Goal: Transaction & Acquisition: Purchase product/service

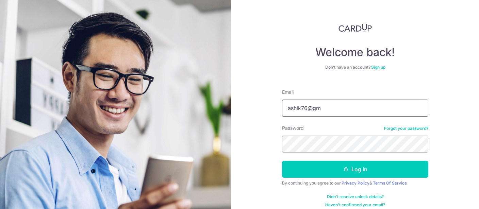
click at [325, 108] on input "ashik76@gm" at bounding box center [355, 108] width 146 height 17
type input "[EMAIL_ADDRESS][DOMAIN_NAME]"
click at [282, 161] on button "Log in" at bounding box center [355, 169] width 146 height 17
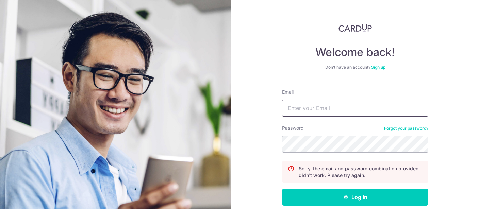
click at [335, 108] on input "Email" at bounding box center [355, 108] width 146 height 17
type input "ashik76@gmail.com"
click at [282, 189] on button "Log in" at bounding box center [355, 197] width 146 height 17
click at [324, 106] on input "Email" at bounding box center [355, 108] width 146 height 17
type input "ashik76@gmail.com"
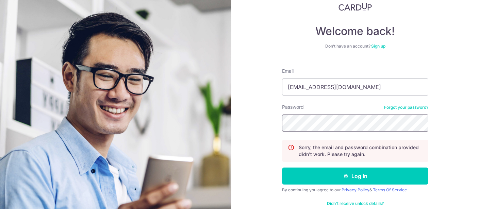
scroll to position [34, 0]
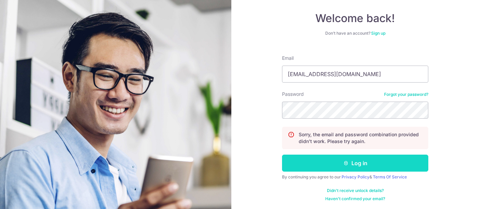
click at [311, 163] on button "Log in" at bounding box center [355, 163] width 146 height 17
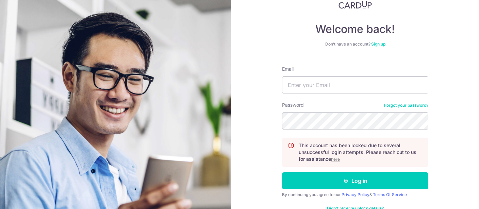
scroll to position [41, 0]
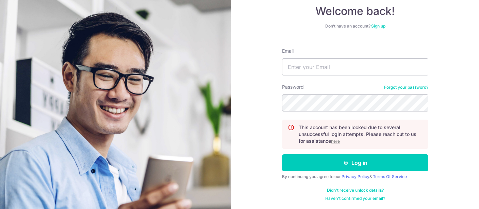
click at [337, 142] on u "here" at bounding box center [335, 141] width 9 height 5
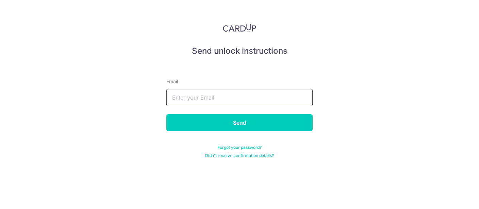
click at [234, 99] on input "text" at bounding box center [239, 97] width 146 height 17
type input "[EMAIL_ADDRESS][DOMAIN_NAME]"
click at [166, 114] on input "Send" at bounding box center [239, 122] width 146 height 17
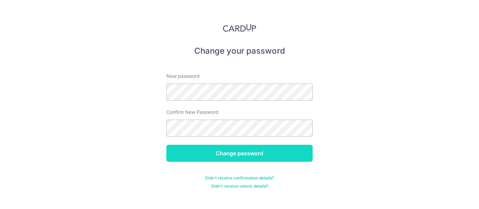
click at [223, 161] on input "Change password" at bounding box center [239, 153] width 146 height 17
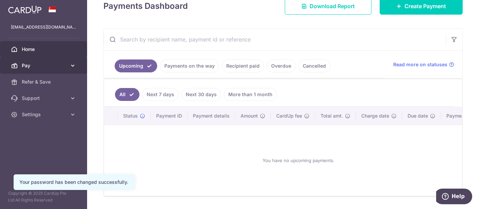
click at [27, 67] on span "Pay" at bounding box center [44, 65] width 45 height 7
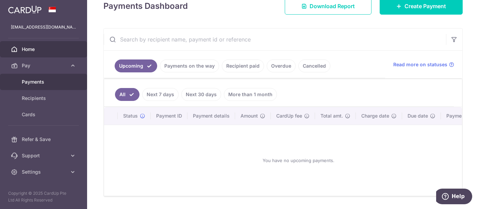
click at [30, 82] on span "Payments" at bounding box center [44, 82] width 45 height 7
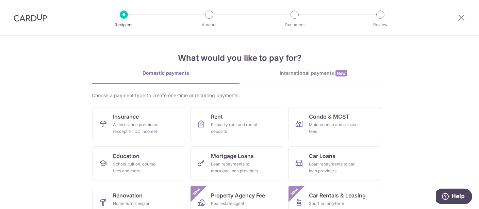
click at [22, 22] on div at bounding box center [30, 17] width 61 height 35
click at [337, 121] on link "Condo & MCST Maintenance and service fees" at bounding box center [335, 124] width 93 height 34
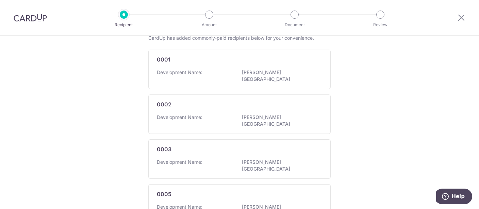
scroll to position [34, 0]
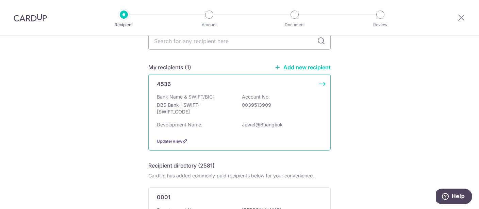
click at [224, 112] on p "DBS Bank | SWIFT: [SWIFT_CODE]" at bounding box center [195, 109] width 76 height 14
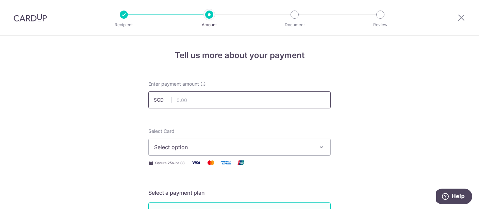
click at [195, 95] on input "text" at bounding box center [239, 100] width 182 height 17
type input "2,742.63"
click at [176, 149] on span "Select option" at bounding box center [233, 147] width 159 height 8
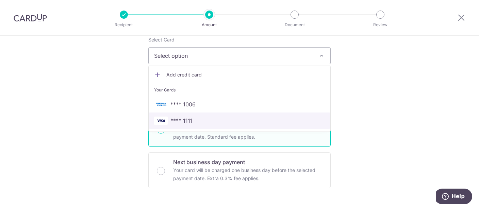
scroll to position [138, 0]
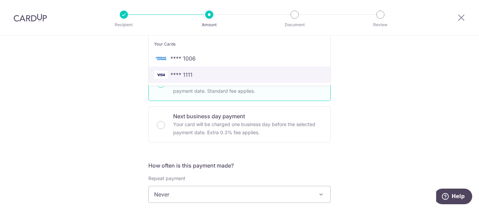
click at [178, 73] on span "**** 1111" at bounding box center [182, 75] width 22 height 8
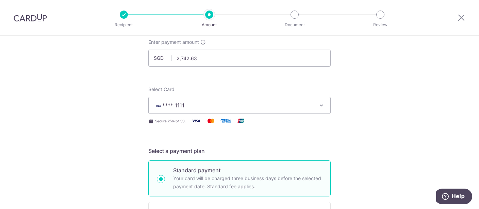
scroll to position [34, 0]
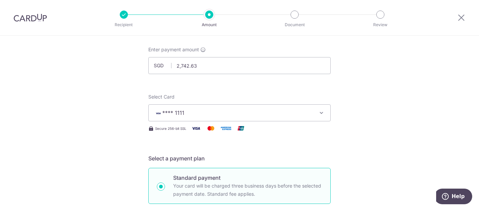
click at [321, 112] on icon "button" at bounding box center [321, 113] width 7 height 7
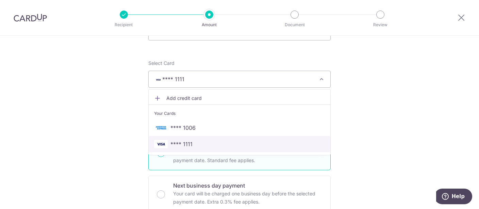
scroll to position [69, 0]
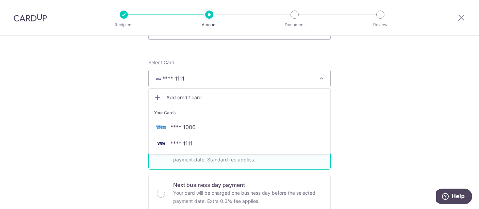
click at [172, 99] on span "Add credit card" at bounding box center [245, 97] width 159 height 7
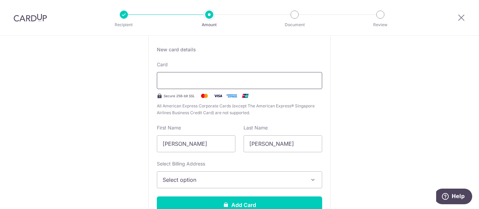
scroll to position [172, 0]
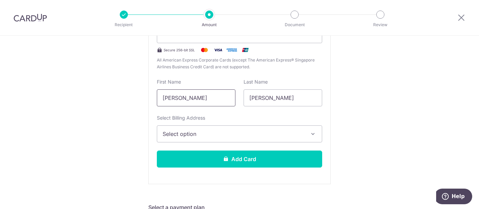
drag, startPoint x: 194, startPoint y: 97, endPoint x: 232, endPoint y: 105, distance: 38.6
click at [233, 102] on input "Mohammad Ashik Bin" at bounding box center [196, 98] width 79 height 17
type input "Mohammad"
drag, startPoint x: 278, startPoint y: 99, endPoint x: 239, endPoint y: 100, distance: 39.2
click at [244, 100] on input "Zainuddin" at bounding box center [283, 98] width 79 height 17
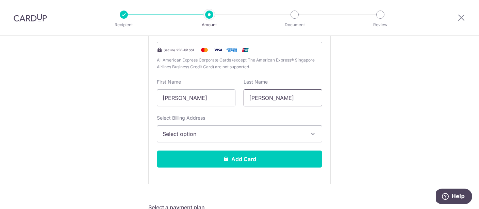
type input "Ashik"
click at [237, 135] on span "Select option" at bounding box center [234, 134] width 142 height 8
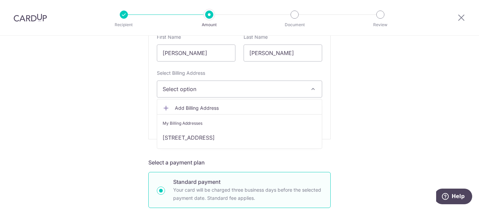
scroll to position [207, 0]
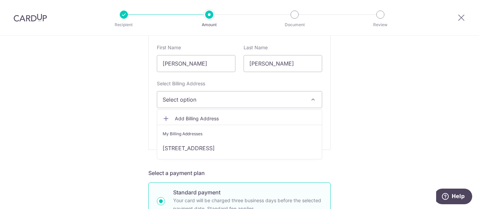
click at [195, 119] on span "Add Billing Address" at bounding box center [246, 118] width 142 height 7
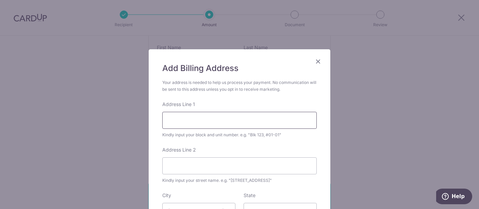
click at [196, 124] on input "Address Line 1" at bounding box center [239, 120] width 155 height 17
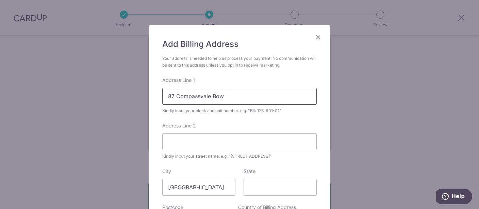
scroll to position [34, 0]
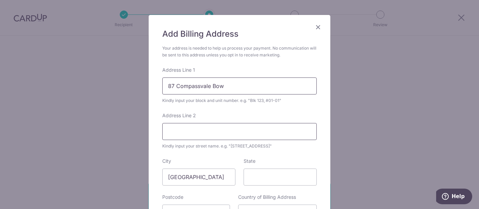
type input "87 Compassvale Bow"
click at [193, 131] on input "Address Line 2" at bounding box center [239, 131] width 155 height 17
type input "05-23"
click at [267, 182] on input "State" at bounding box center [280, 177] width 73 height 17
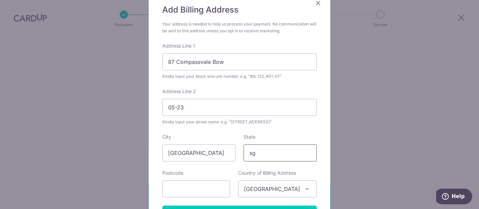
scroll to position [103, 0]
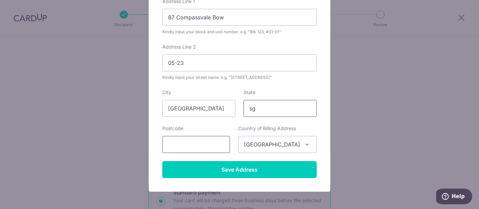
type input "sg"
click at [189, 146] on input "text" at bounding box center [196, 144] width 68 height 17
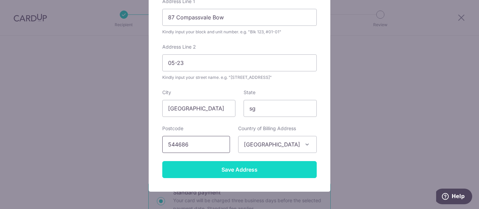
type input "544686"
click at [207, 174] on input "Save Address" at bounding box center [239, 169] width 155 height 17
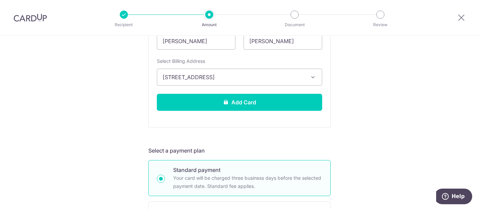
scroll to position [241, 0]
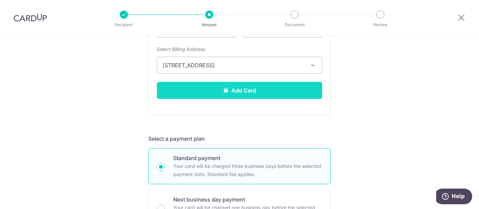
click at [207, 87] on button "Add Card" at bounding box center [239, 90] width 165 height 17
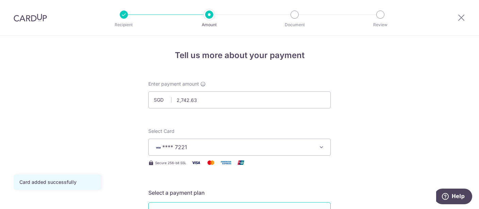
click at [208, 147] on span "**** 7221" at bounding box center [233, 147] width 159 height 8
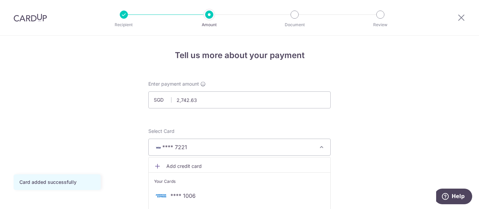
click at [208, 146] on span "**** 7221" at bounding box center [233, 147] width 159 height 8
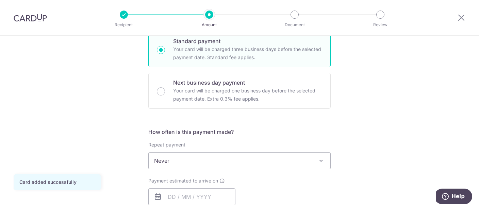
scroll to position [172, 0]
click at [212, 161] on span "Never" at bounding box center [240, 160] width 182 height 16
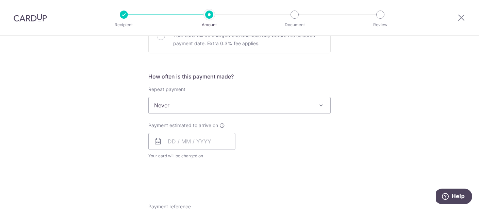
scroll to position [241, 0]
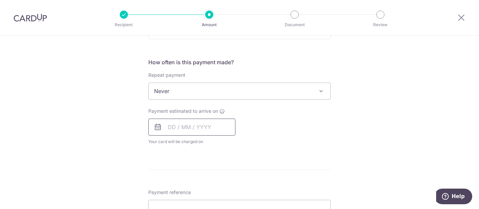
click at [203, 126] on input "text" at bounding box center [191, 127] width 87 height 17
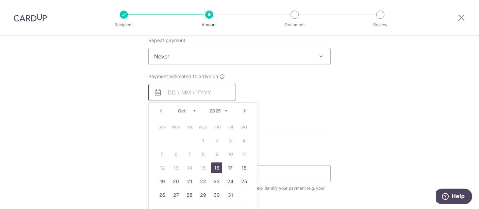
scroll to position [310, 0]
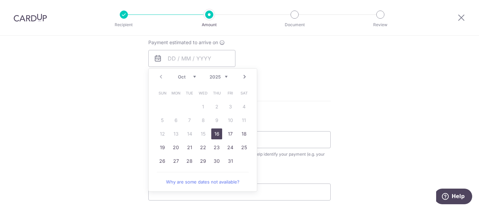
drag, startPoint x: 215, startPoint y: 133, endPoint x: 342, endPoint y: 112, distance: 129.1
click at [215, 133] on link "16" at bounding box center [216, 134] width 11 height 11
type input "[DATE]"
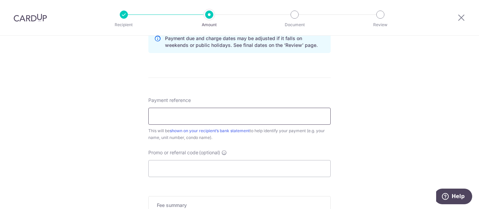
scroll to position [365, 0]
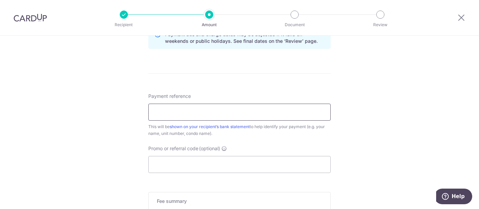
click at [186, 113] on input "Payment reference" at bounding box center [239, 112] width 182 height 17
type input "87#05-23"
click at [191, 163] on input "Promo or referral code (optional)" at bounding box center [239, 164] width 182 height 17
drag, startPoint x: 190, startPoint y: 165, endPoint x: 181, endPoint y: 150, distance: 17.1
click at [188, 163] on input "Promo or referral code (optional)" at bounding box center [239, 164] width 182 height 17
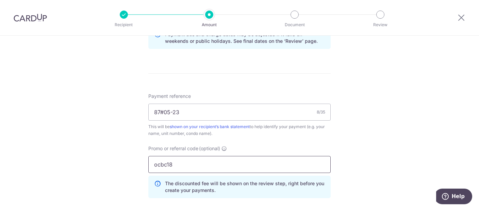
scroll to position [469, 0]
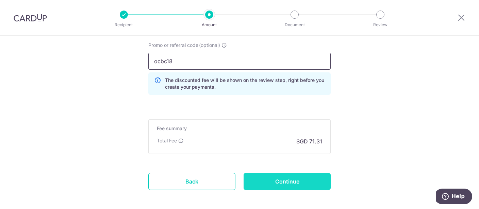
type input "ocbc18"
click at [273, 181] on input "Continue" at bounding box center [287, 181] width 87 height 17
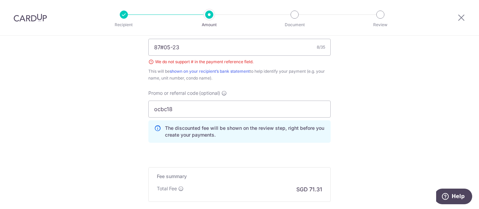
scroll to position [383, 0]
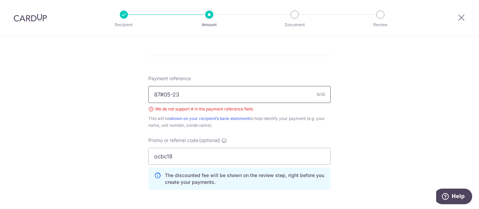
click at [163, 93] on input "87#05-23" at bounding box center [239, 94] width 182 height 17
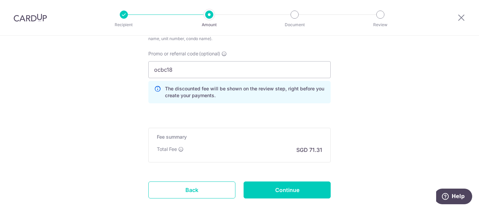
scroll to position [487, 0]
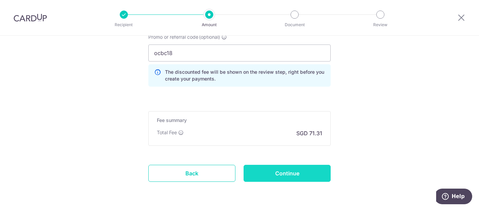
type input "87 05-23"
click at [281, 172] on input "Continue" at bounding box center [287, 173] width 87 height 17
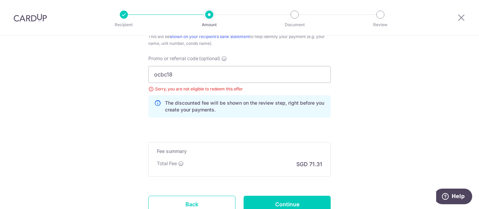
scroll to position [435, 0]
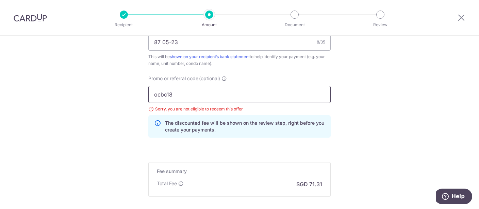
drag, startPoint x: 167, startPoint y: 92, endPoint x: 190, endPoint y: 96, distance: 22.9
click at [199, 99] on input "ocbc18" at bounding box center [239, 94] width 182 height 17
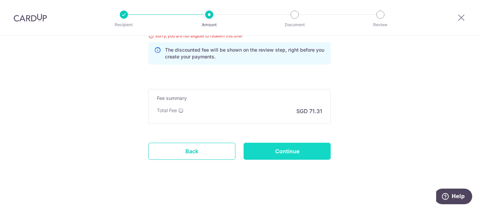
type input "ocbc195"
click at [283, 148] on input "Continue" at bounding box center [287, 151] width 87 height 17
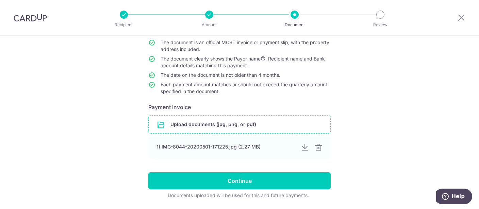
scroll to position [85, 0]
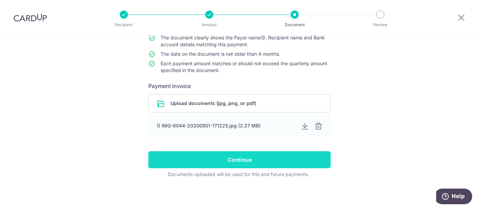
click at [250, 161] on input "Continue" at bounding box center [239, 160] width 182 height 17
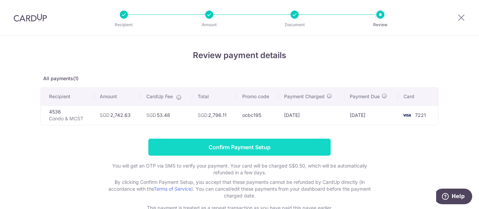
click at [261, 145] on input "Confirm Payment Setup" at bounding box center [239, 147] width 182 height 17
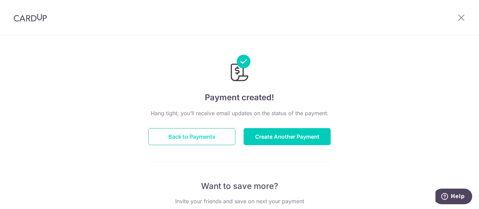
click at [177, 134] on button "Back to Payments" at bounding box center [191, 136] width 87 height 17
